Goal: Task Accomplishment & Management: Complete application form

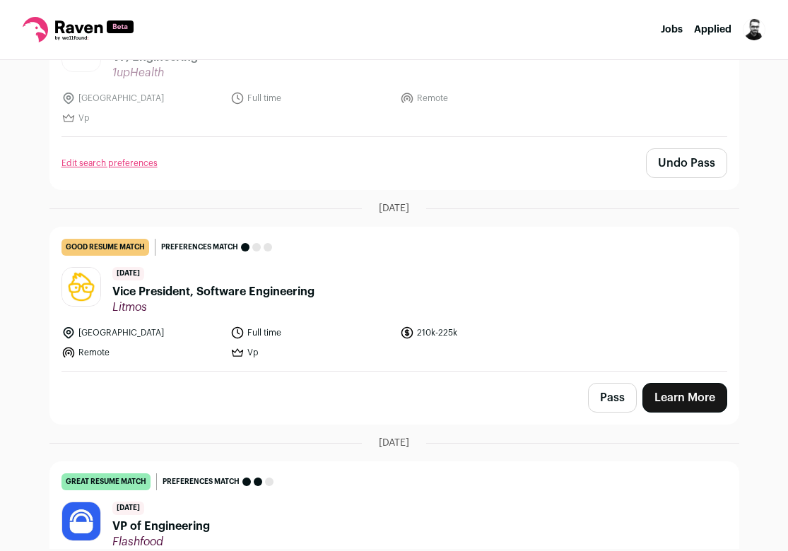
scroll to position [423, 0]
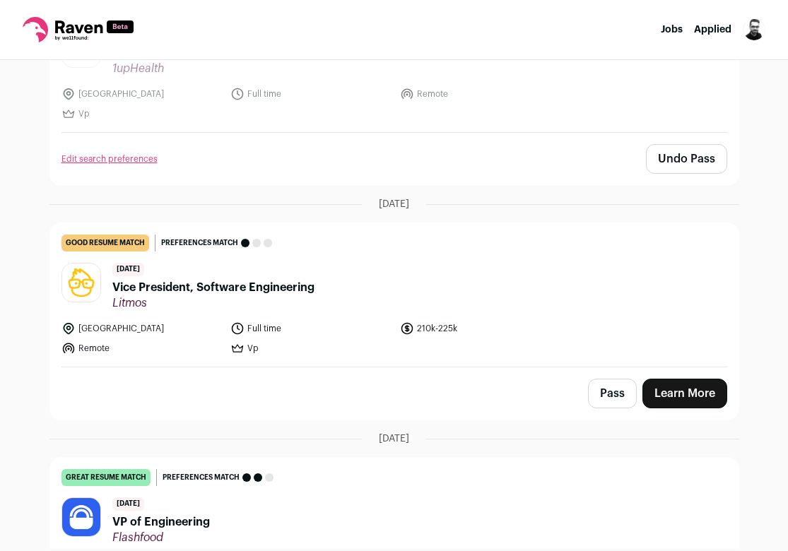
click at [609, 400] on button "Pass" at bounding box center [612, 394] width 49 height 30
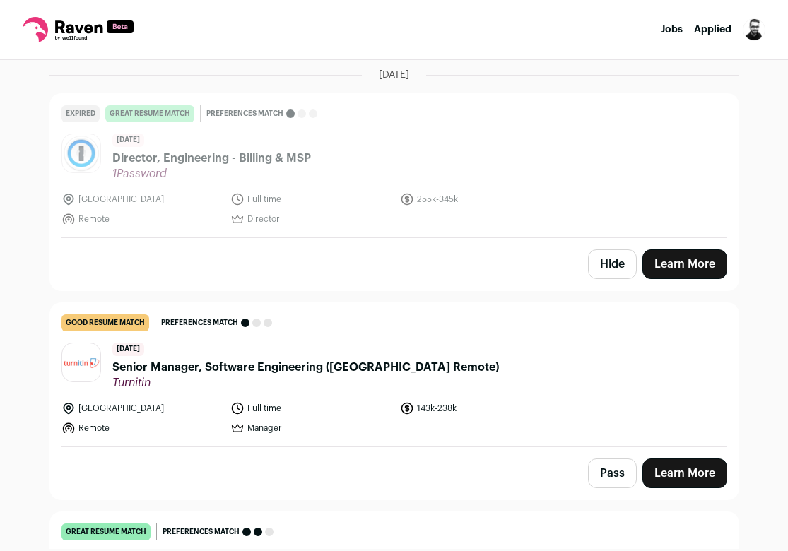
scroll to position [1233, 0]
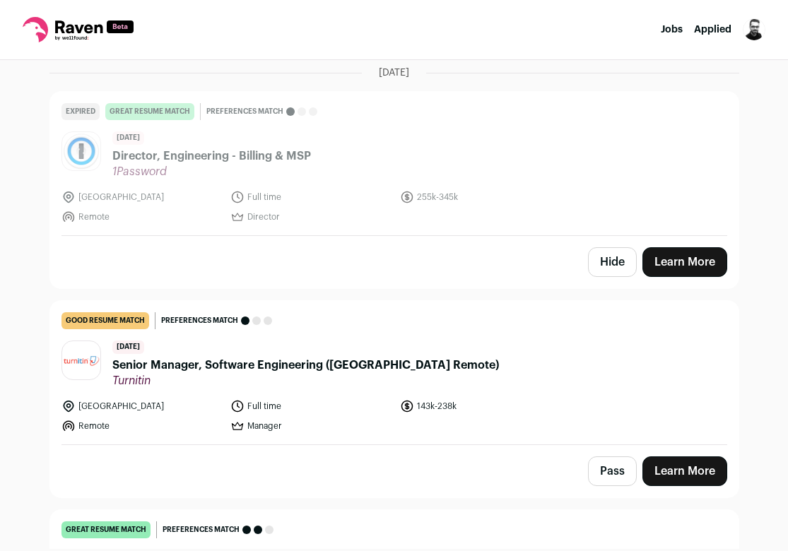
click at [618, 265] on button "Hide" at bounding box center [612, 262] width 49 height 30
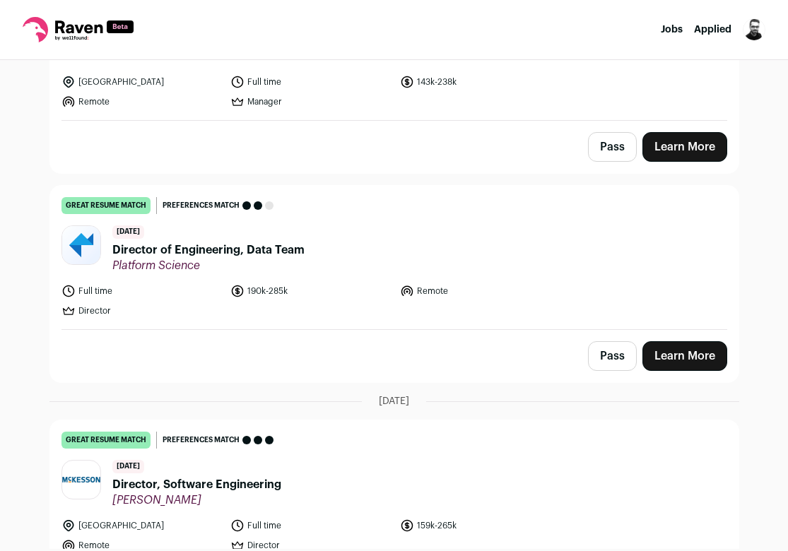
scroll to position [1353, 0]
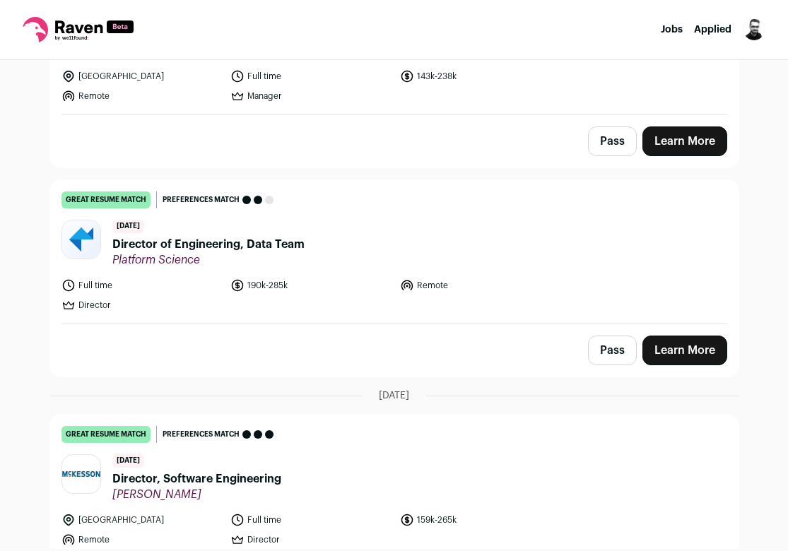
click at [605, 358] on button "Pass" at bounding box center [612, 351] width 49 height 30
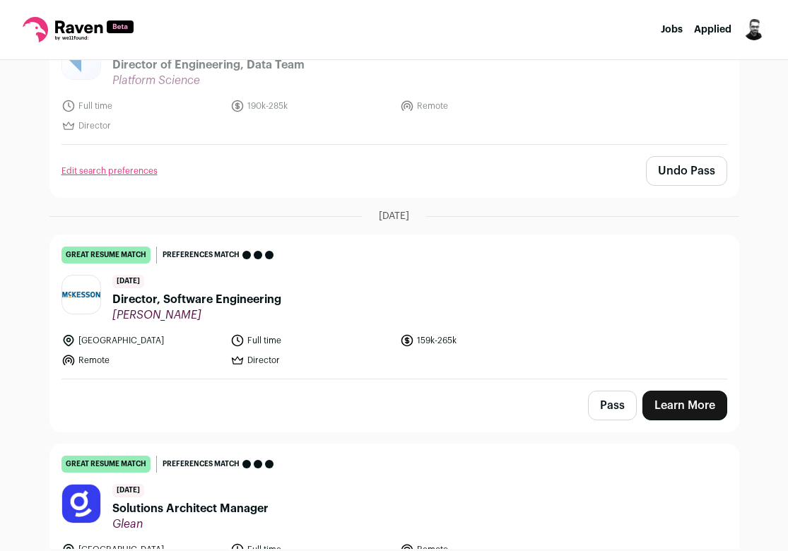
scroll to position [1535, 0]
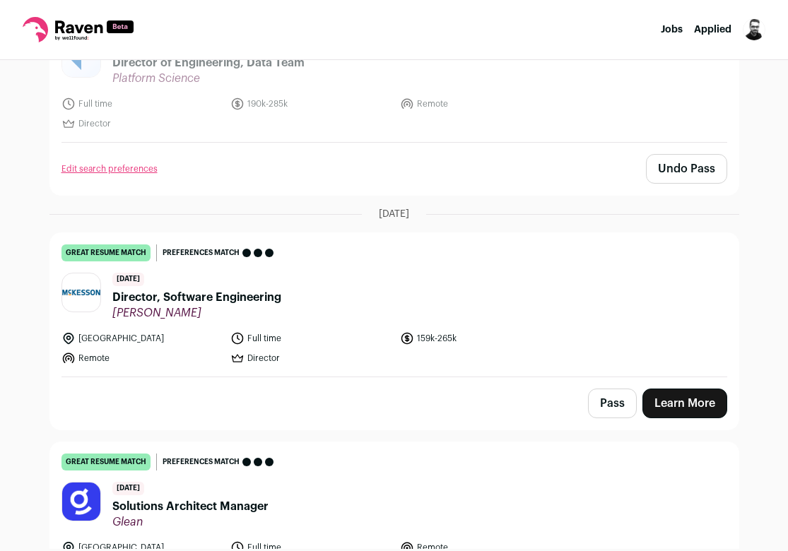
click at [673, 401] on link "Learn More" at bounding box center [684, 404] width 85 height 30
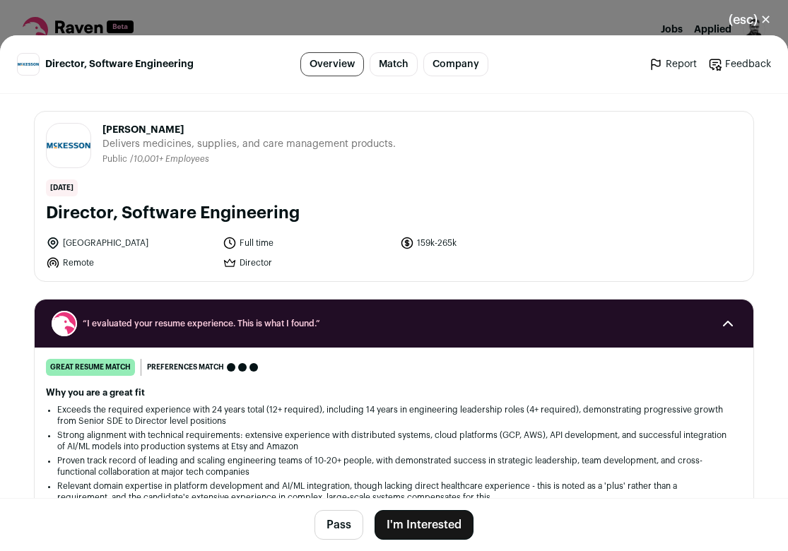
click at [419, 510] on button "I'm Interested" at bounding box center [424, 525] width 99 height 30
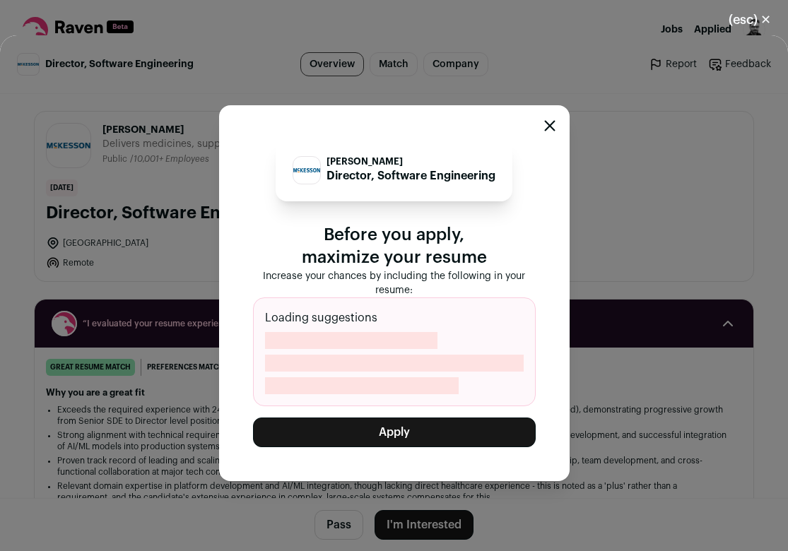
click at [416, 511] on div "McKesson Director, Software Engineering Before you apply, maximize your resume …" at bounding box center [394, 293] width 788 height 516
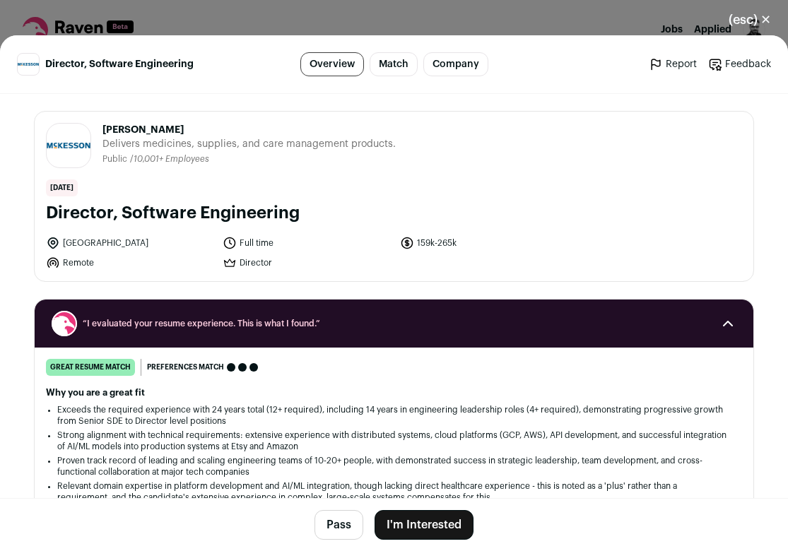
click at [411, 525] on button "I'm Interested" at bounding box center [424, 525] width 99 height 30
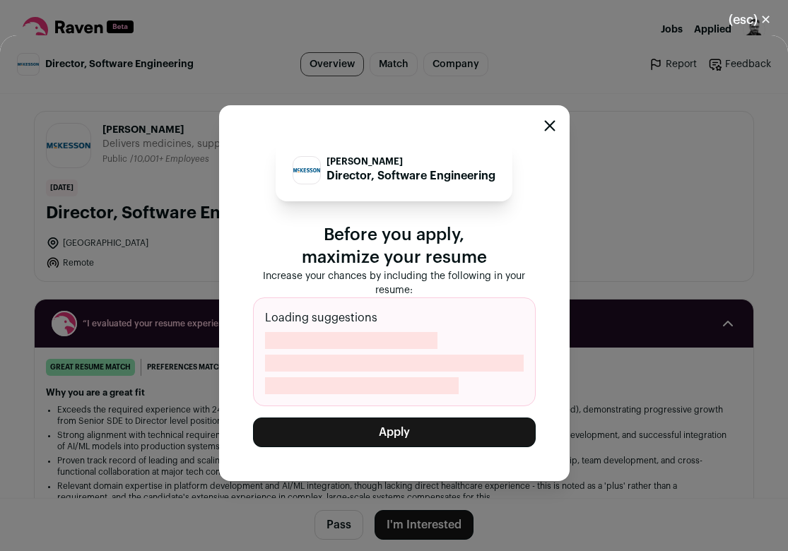
click at [401, 430] on button "Apply" at bounding box center [394, 433] width 283 height 30
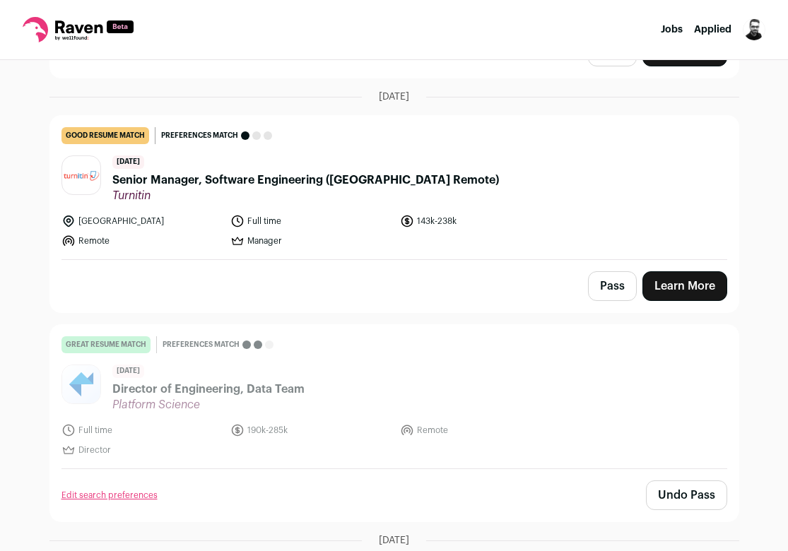
scroll to position [1211, 0]
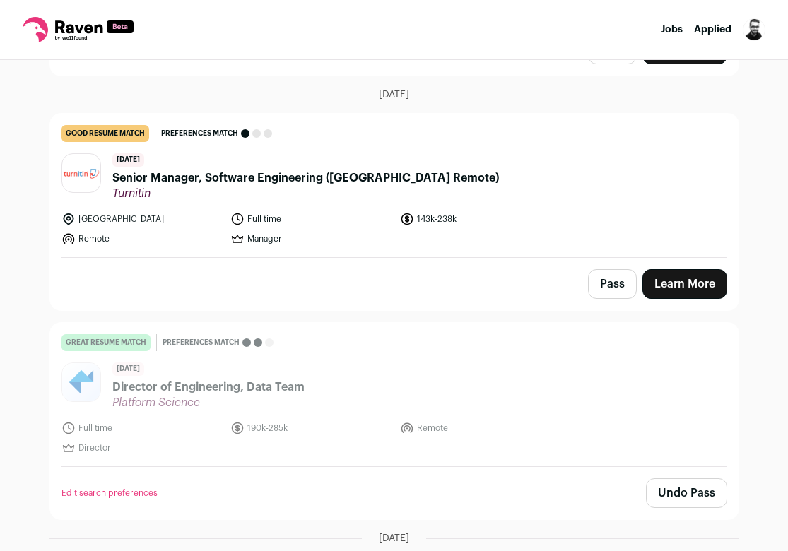
click at [674, 293] on link "Learn More" at bounding box center [684, 284] width 85 height 30
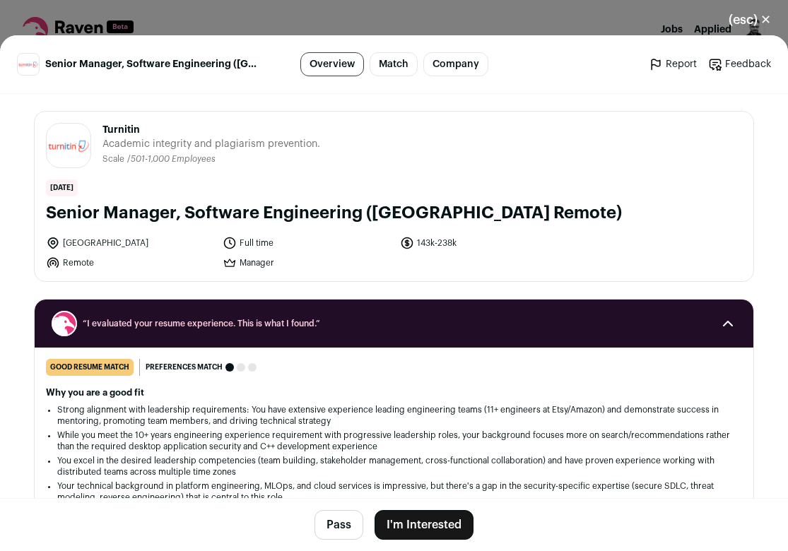
click at [447, 533] on button "I'm Interested" at bounding box center [424, 525] width 99 height 30
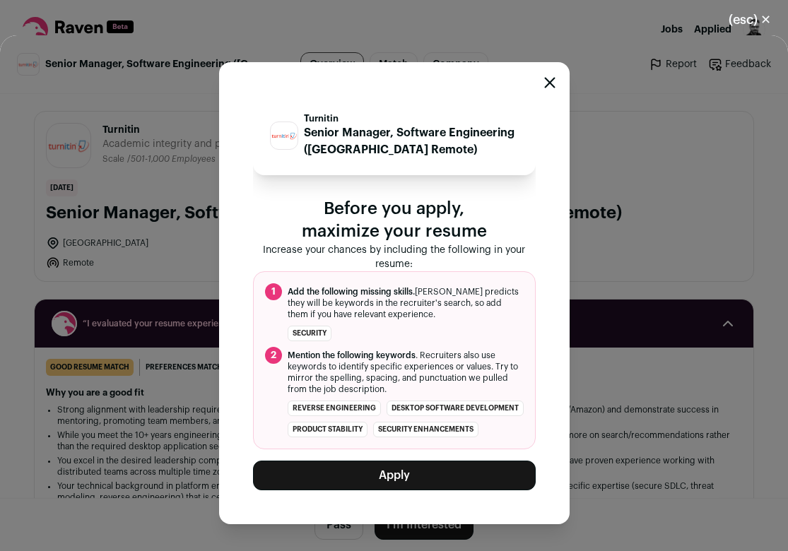
click at [404, 480] on button "Apply" at bounding box center [394, 476] width 283 height 30
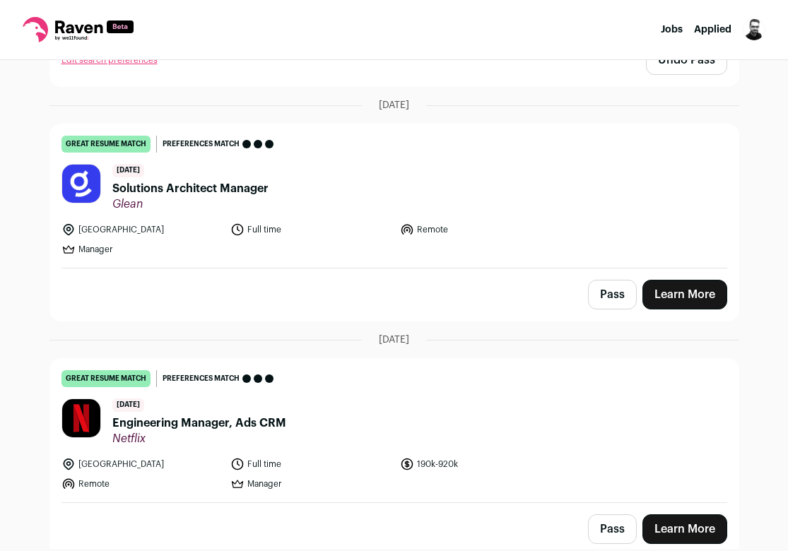
scroll to position [1439, 0]
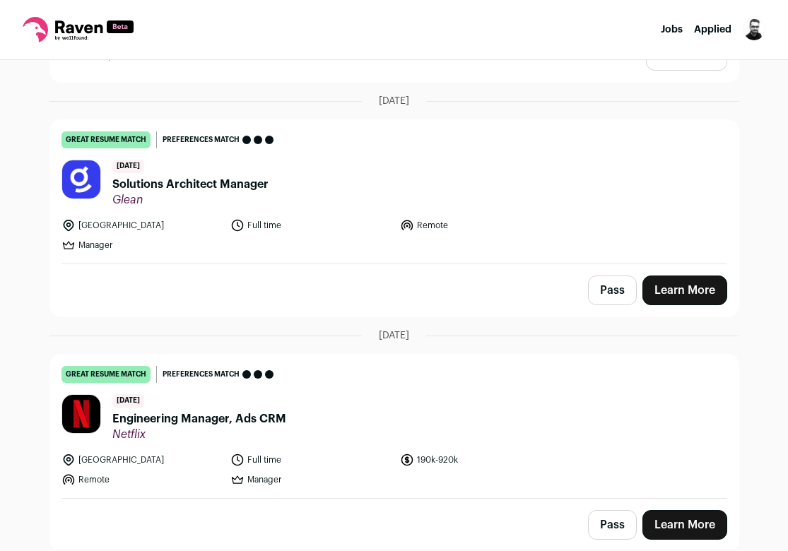
drag, startPoint x: 199, startPoint y: 186, endPoint x: 574, endPoint y: 283, distance: 386.9
click at [574, 283] on div "great resume match You meet the must-have requirements, the nice-to-have requir…" at bounding box center [394, 218] width 690 height 198
click at [665, 290] on link "Learn More" at bounding box center [684, 291] width 85 height 30
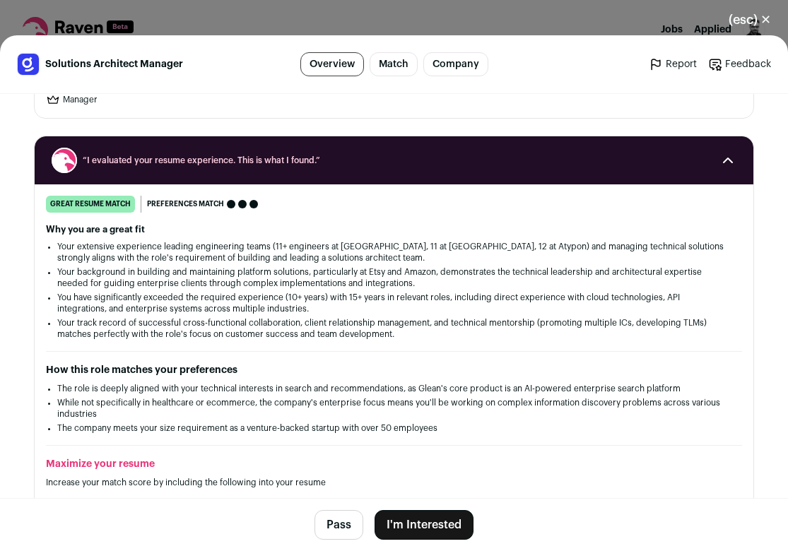
scroll to position [0, 0]
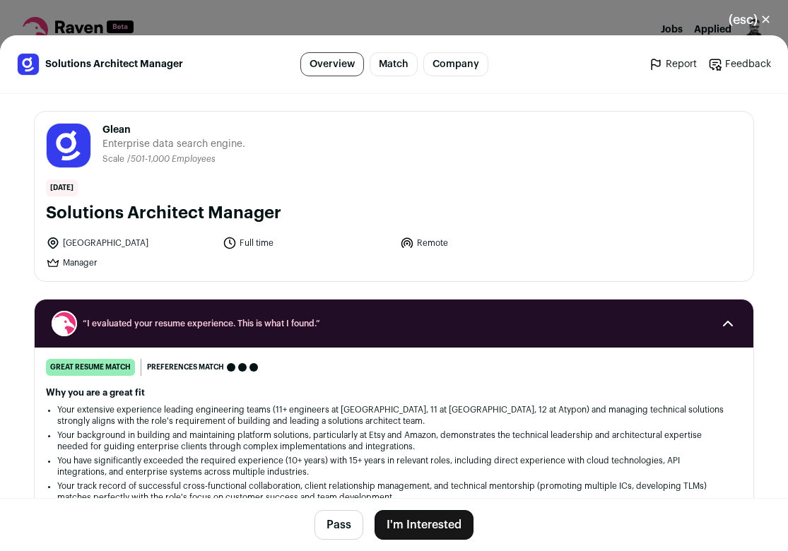
drag, startPoint x: 286, startPoint y: 213, endPoint x: 49, endPoint y: 202, distance: 236.3
click at [45, 203] on div "Glean glean.com Public / Private Private Valuation $7.2B Company size 501-1,000…" at bounding box center [394, 197] width 719 height 170
copy h1 "Solutions Architect Manager"
click at [760, 20] on button "(esc) ✕" at bounding box center [750, 19] width 76 height 31
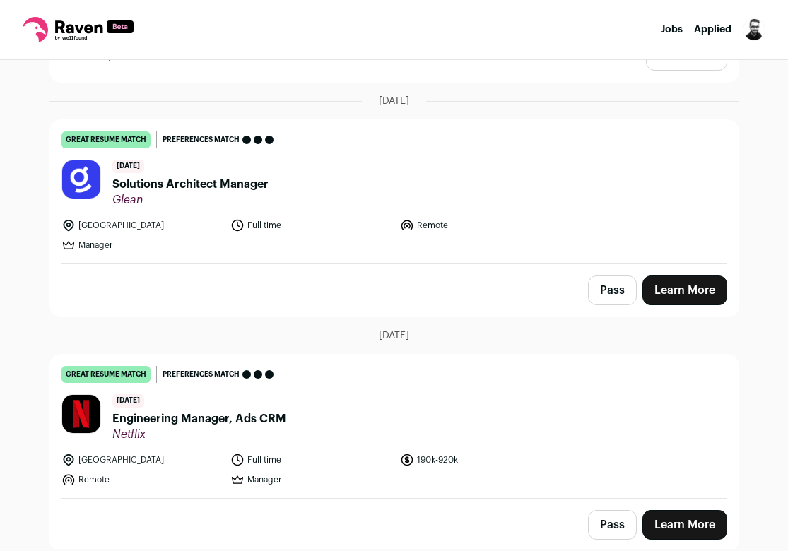
click at [616, 282] on button "Pass" at bounding box center [612, 291] width 49 height 30
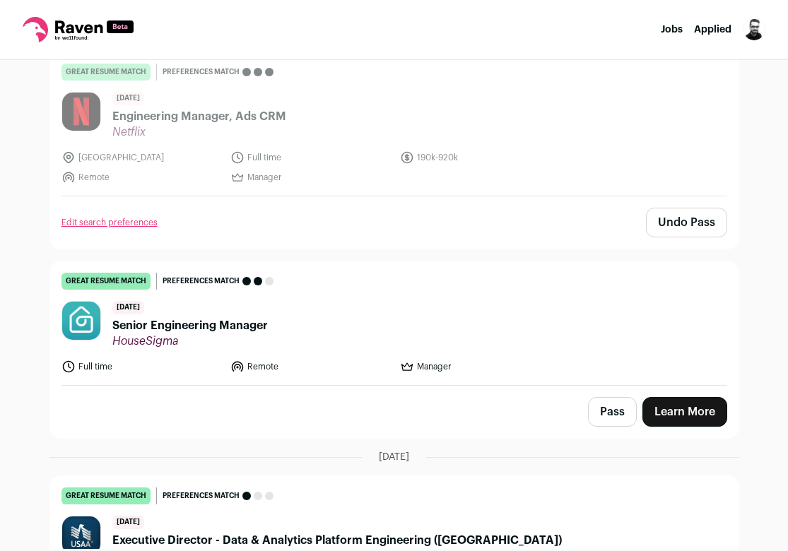
scroll to position [1740, 0]
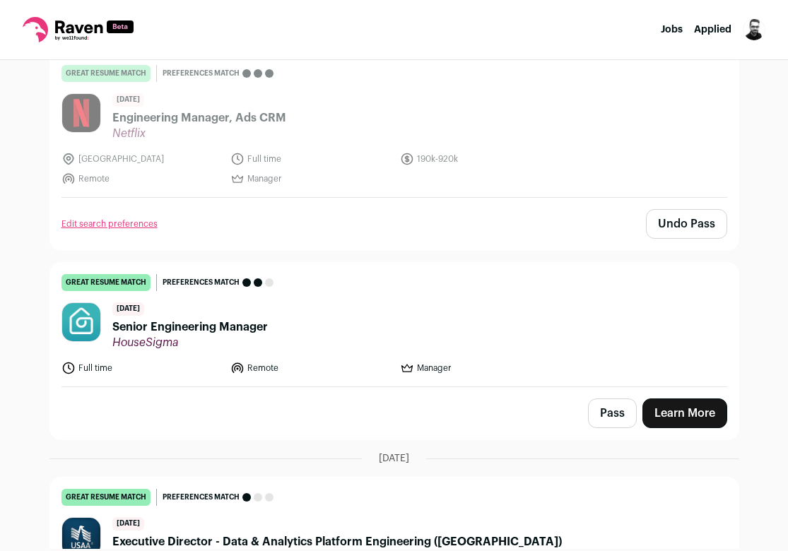
click at [213, 327] on span "Senior Engineering Manager" at bounding box center [189, 327] width 155 height 17
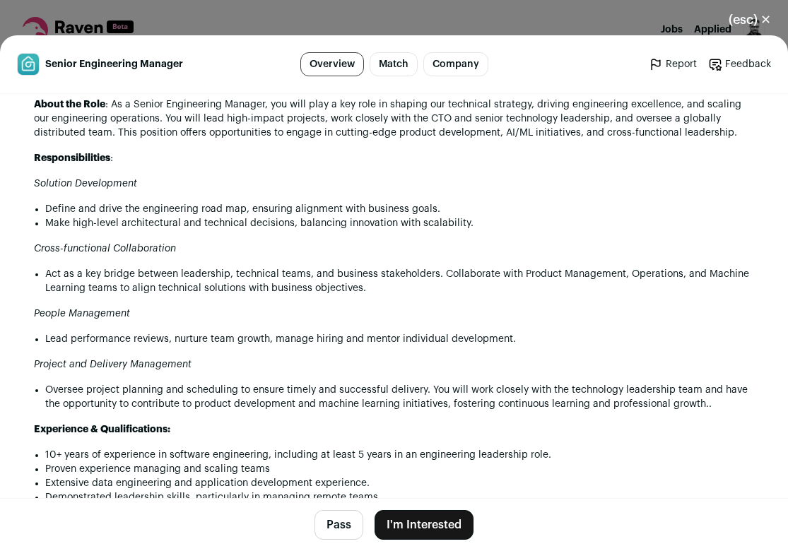
scroll to position [725, 0]
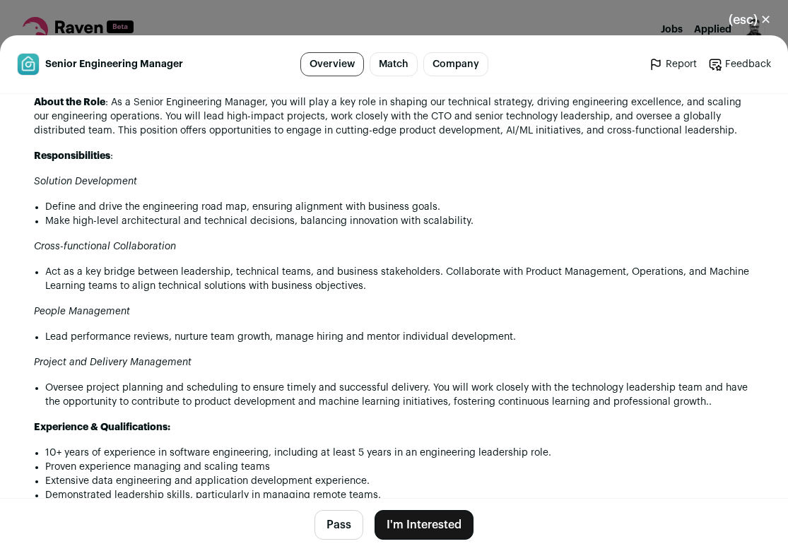
click at [442, 57] on link "Company" at bounding box center [455, 64] width 65 height 24
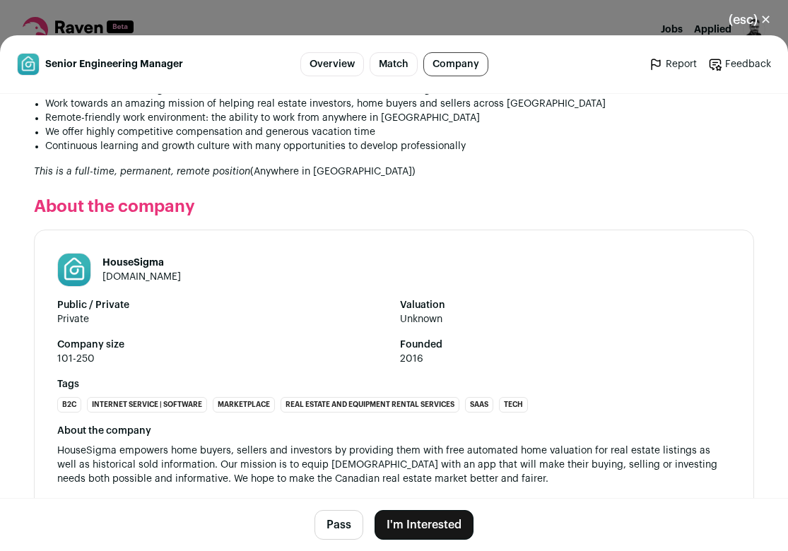
scroll to position [1352, 0]
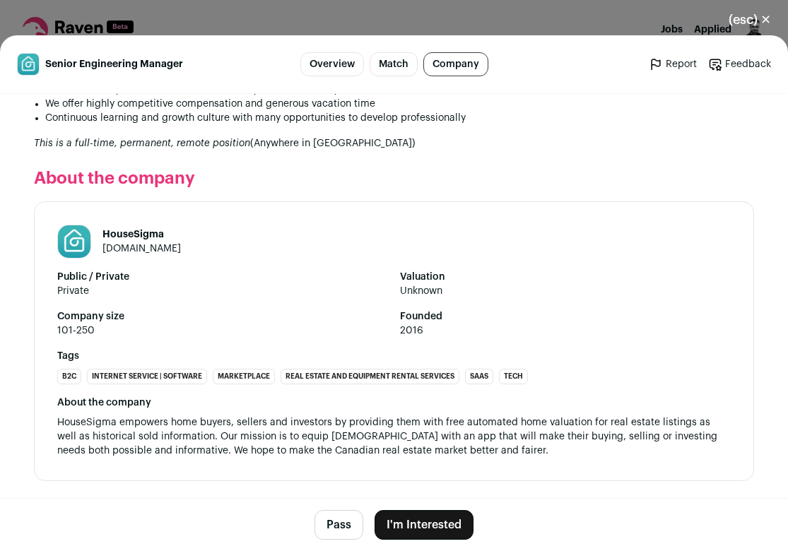
click at [382, 47] on header "Senior Engineering Manager Overview Match Company Report Feedback Report Feedba…" at bounding box center [394, 64] width 788 height 59
click at [389, 66] on link "Match" at bounding box center [394, 64] width 48 height 24
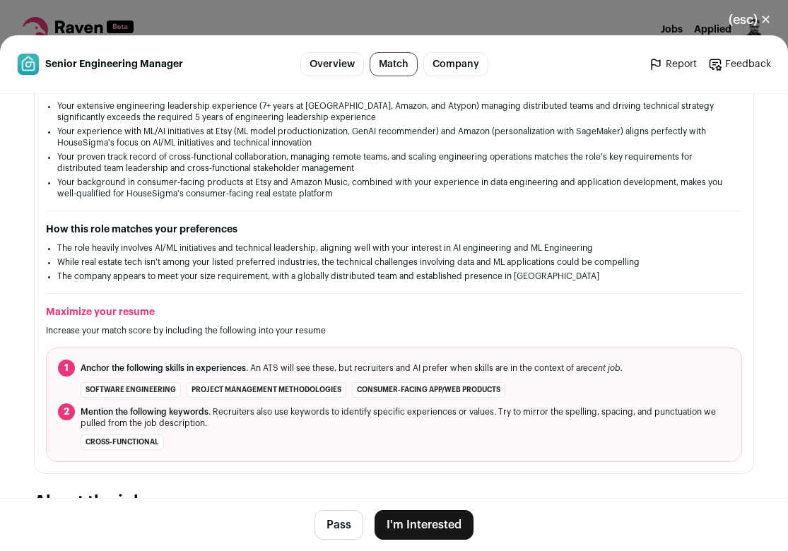
scroll to position [286, 0]
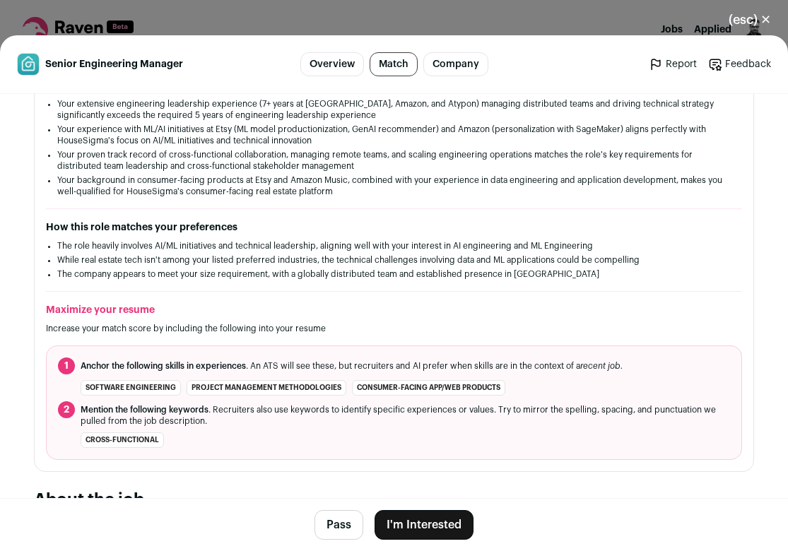
click at [759, 23] on button "(esc) ✕" at bounding box center [750, 19] width 76 height 31
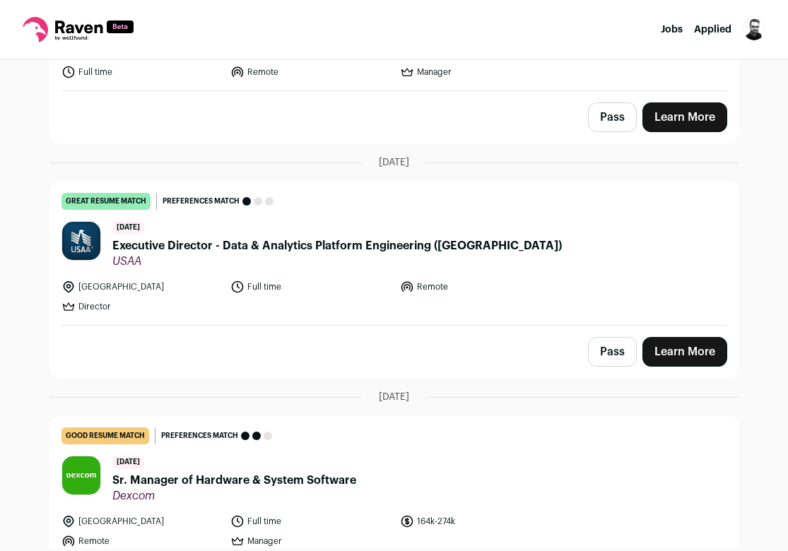
scroll to position [2038, 0]
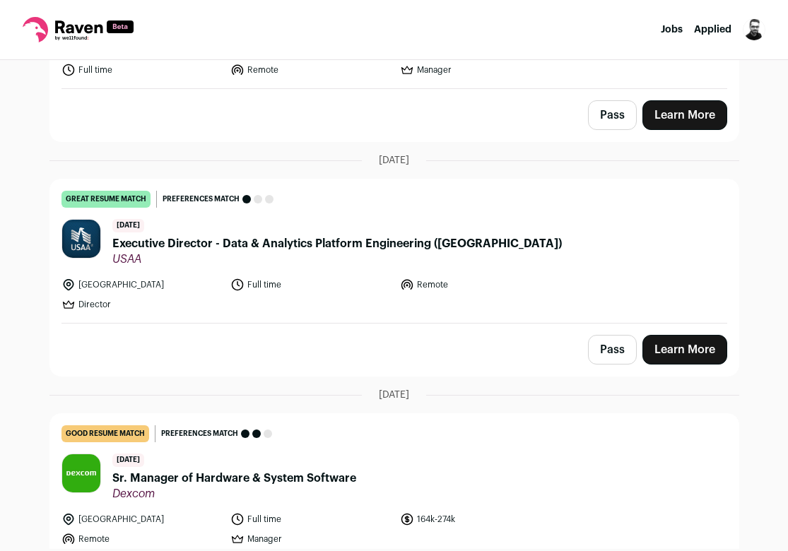
click at [608, 354] on button "Pass" at bounding box center [612, 350] width 49 height 30
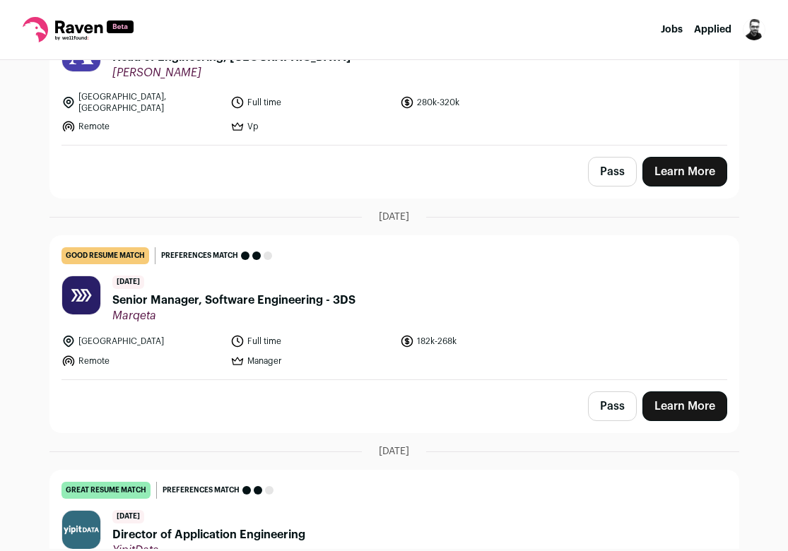
scroll to position [4242, 0]
